Goal: Information Seeking & Learning: Learn about a topic

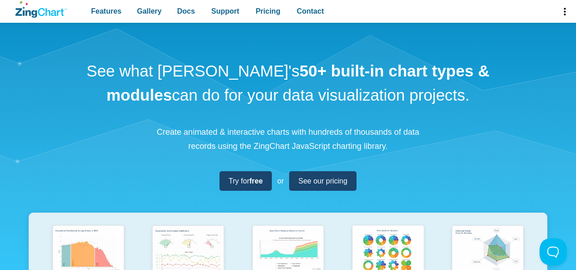
click at [361, 182] on div "See what [PERSON_NAME]'s 50+ built-in chart types & modules can do for your dat…" at bounding box center [288, 241] width 576 height 436
click at [352, 172] on link "See our pricing" at bounding box center [322, 181] width 67 height 20
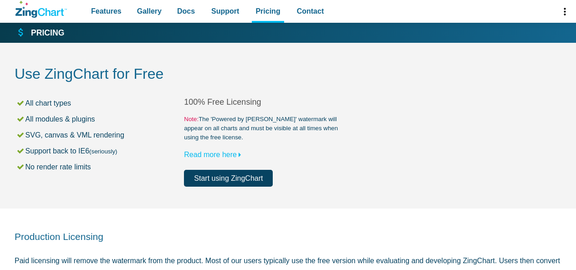
click at [352, 164] on div "100% Free Licensing Note: The 'Powered by [PERSON_NAME]' watermark will appear …" at bounding box center [268, 142] width 169 height 90
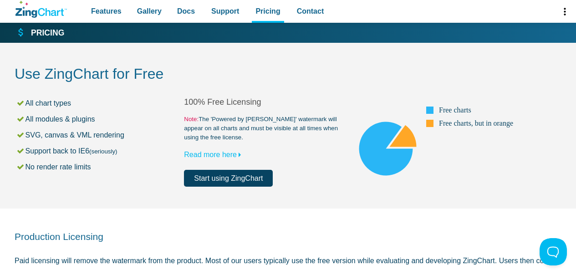
click at [184, 129] on small "Note: The 'Powered by [PERSON_NAME]' watermark will appear on all charts and mu…" at bounding box center [268, 128] width 169 height 27
click at [220, 137] on small "Note: The 'Powered by [PERSON_NAME]' watermark will appear on all charts and mu…" at bounding box center [268, 128] width 169 height 27
drag, startPoint x: 220, startPoint y: 137, endPoint x: 213, endPoint y: 125, distance: 13.9
click at [213, 125] on small "Note: The 'Powered by [PERSON_NAME]' watermark will appear on all charts and mu…" at bounding box center [268, 128] width 169 height 27
